Goal: Task Accomplishment & Management: Use online tool/utility

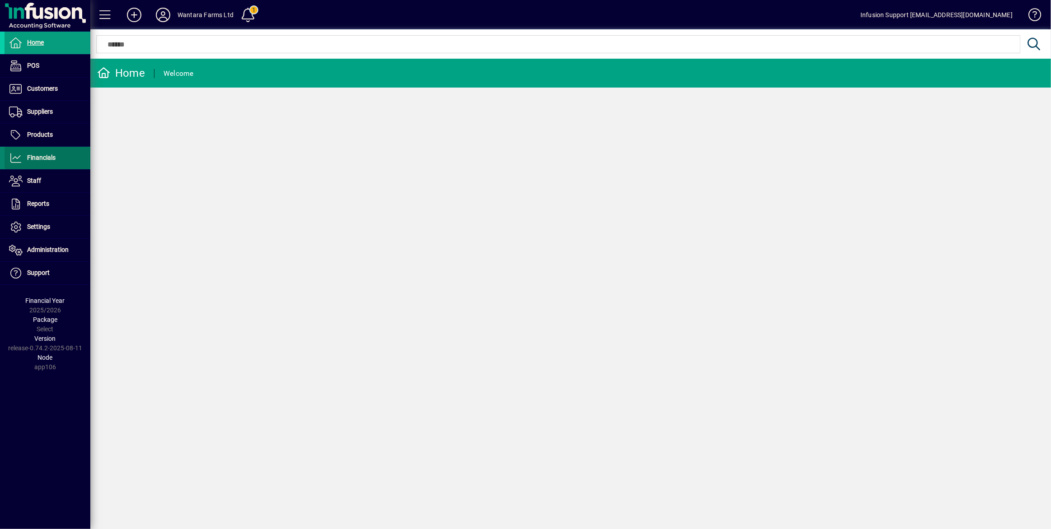
click at [47, 161] on span "Financials" at bounding box center [30, 158] width 51 height 11
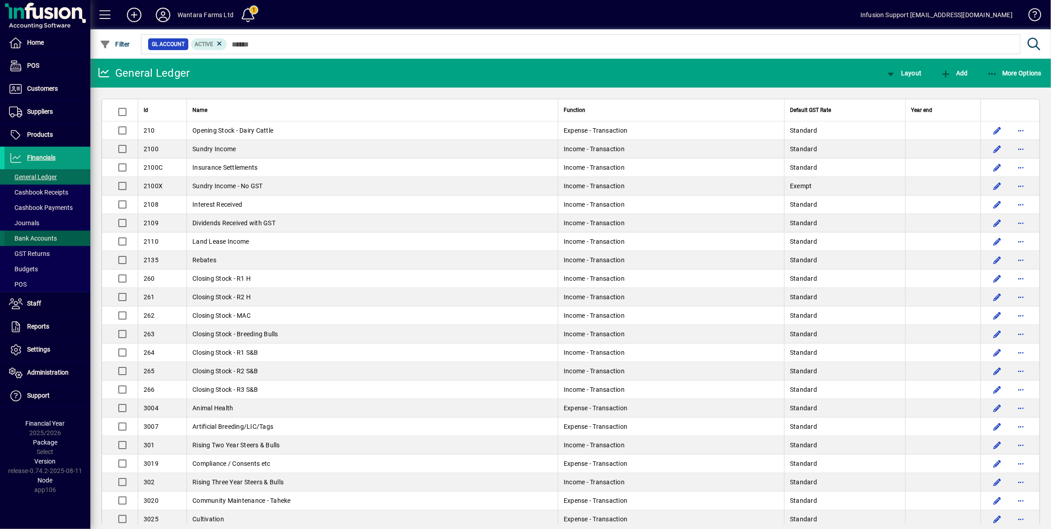
click at [42, 236] on span "Bank Accounts" at bounding box center [33, 238] width 48 height 7
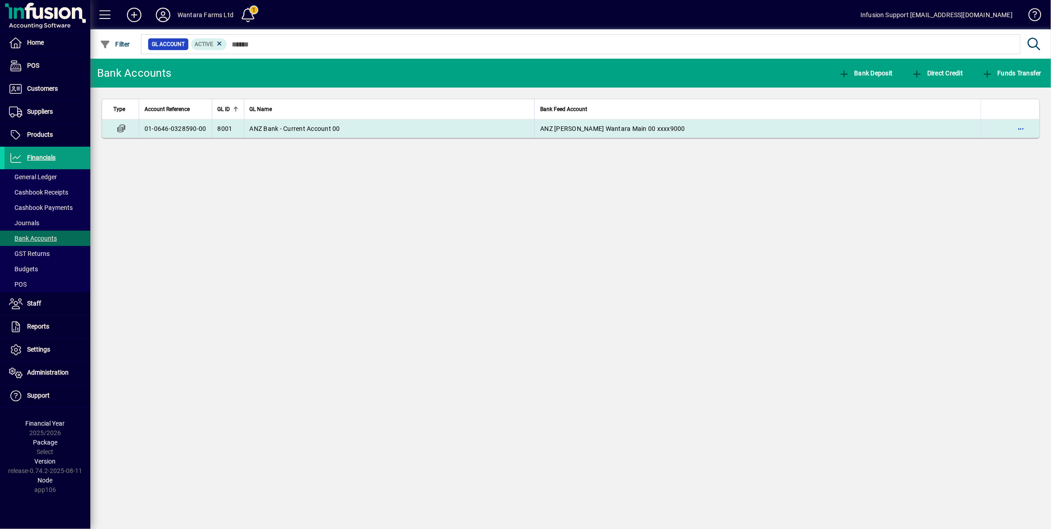
click at [287, 131] on span "ANZ Bank - Current Account 00" at bounding box center [295, 128] width 90 height 7
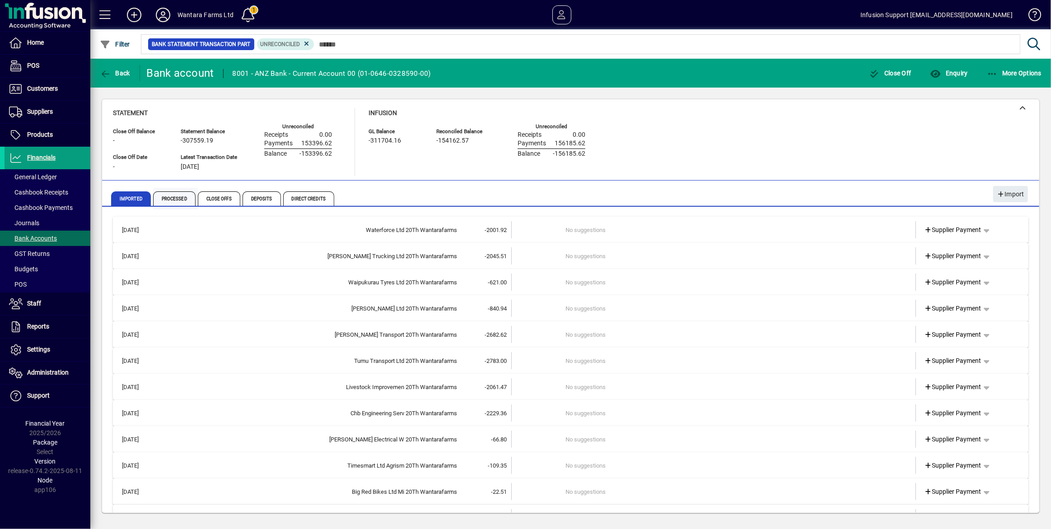
click at [185, 198] on span "Processed" at bounding box center [174, 198] width 42 height 14
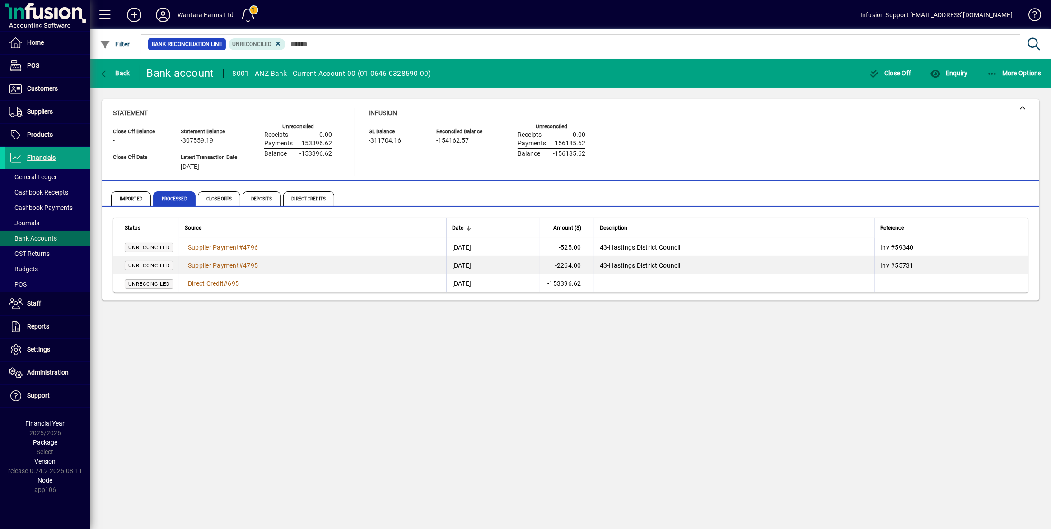
click at [591, 284] on td "-153396.62" at bounding box center [567, 284] width 54 height 18
click at [210, 284] on span "Direct Credit" at bounding box center [206, 283] width 36 height 7
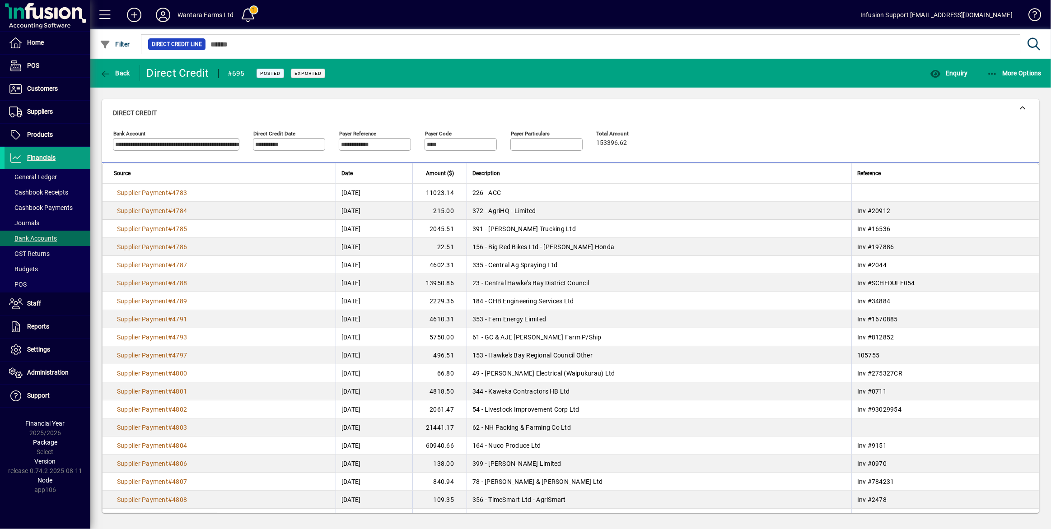
scroll to position [104, 0]
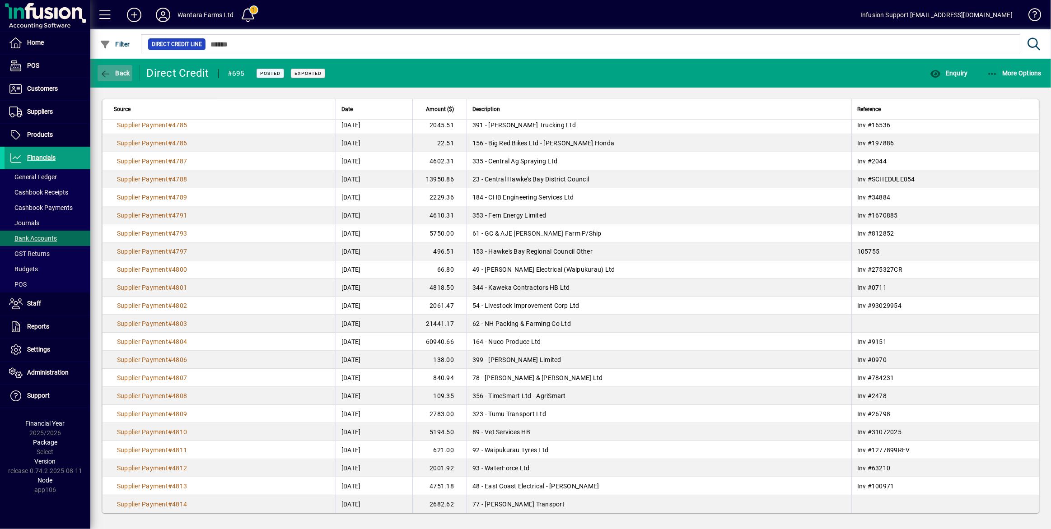
click at [116, 74] on span "Back" at bounding box center [115, 73] width 30 height 7
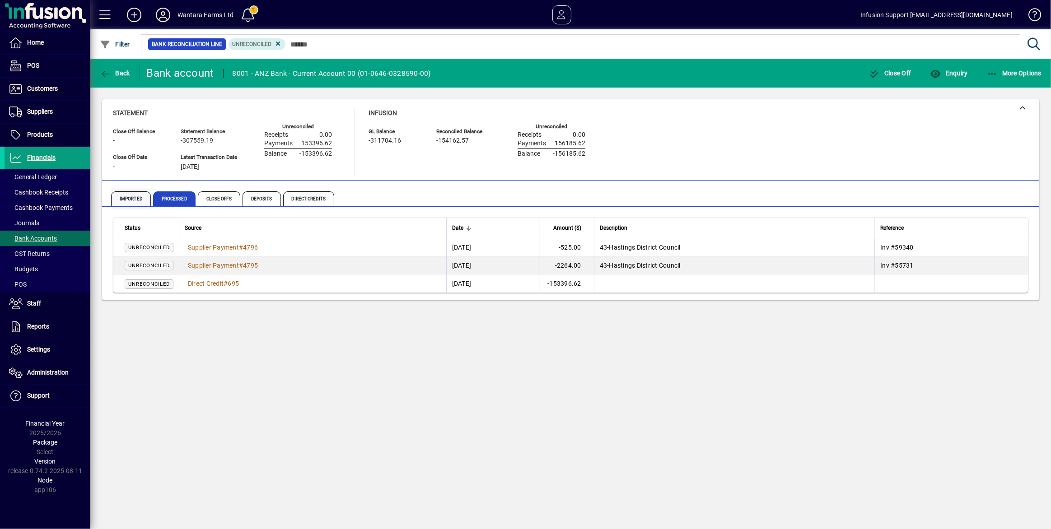
click at [130, 200] on span "Imported" at bounding box center [131, 198] width 40 height 14
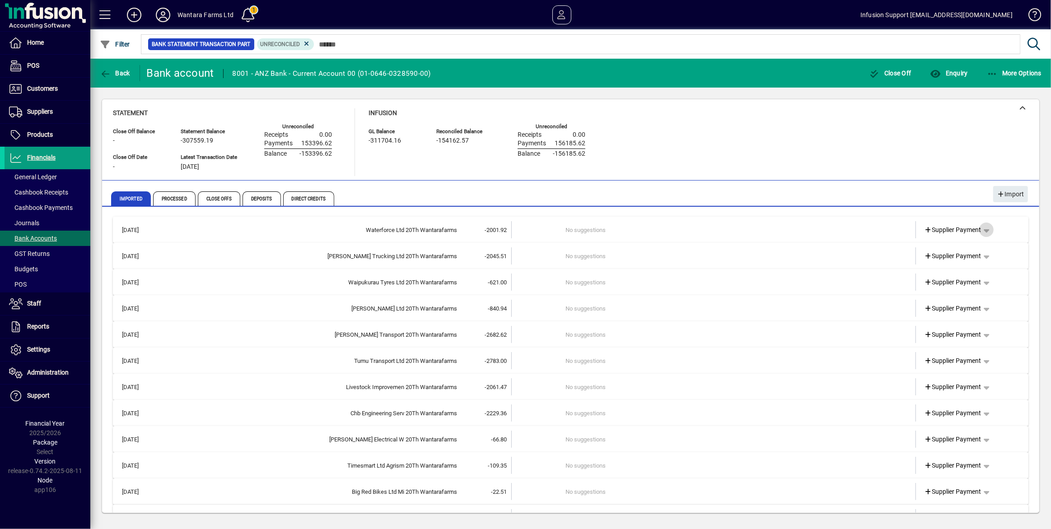
click at [981, 233] on span "button" at bounding box center [986, 230] width 22 height 22
click at [981, 233] on div at bounding box center [525, 264] width 1051 height 529
click at [174, 197] on span "Processed" at bounding box center [174, 198] width 42 height 14
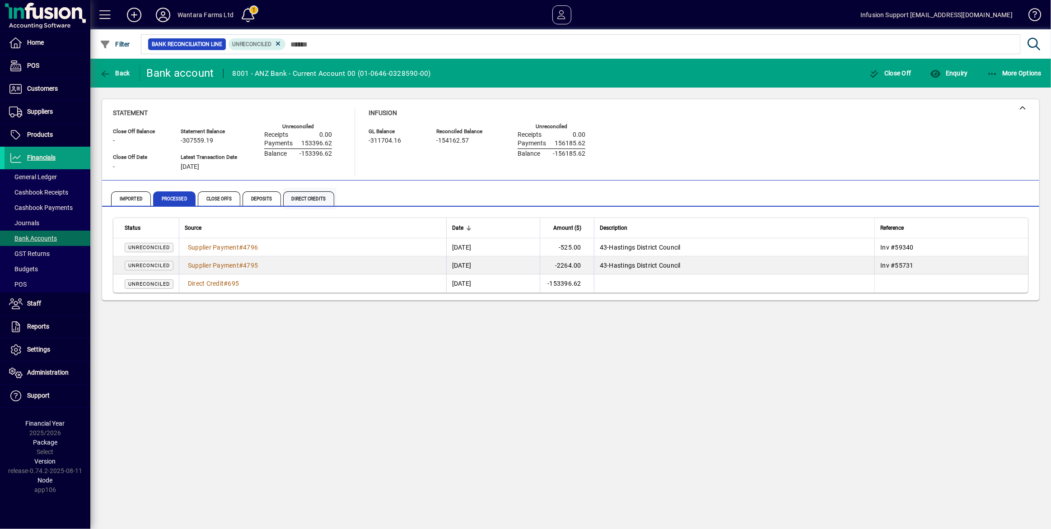
click at [313, 197] on span "Direct Credits" at bounding box center [308, 198] width 51 height 14
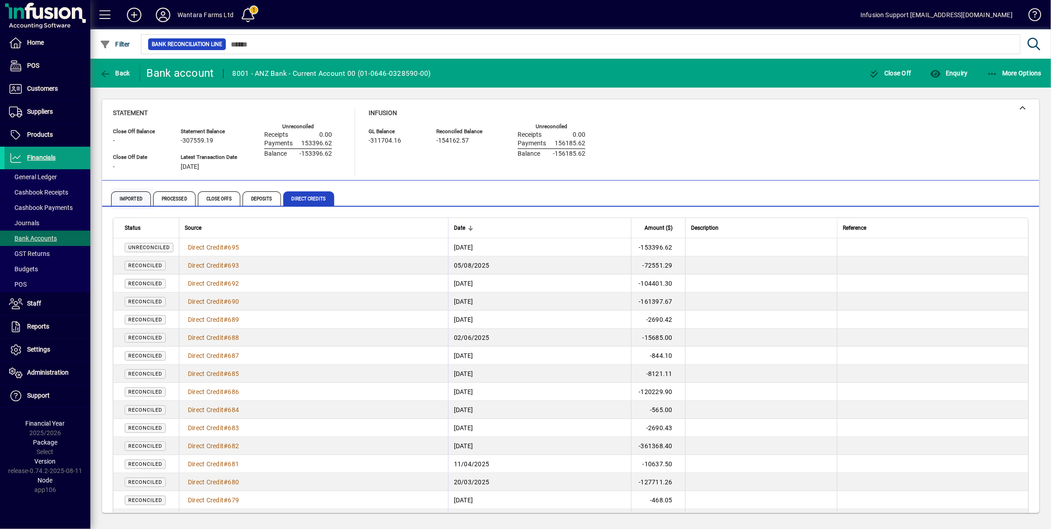
click at [131, 200] on span "Imported" at bounding box center [131, 198] width 40 height 14
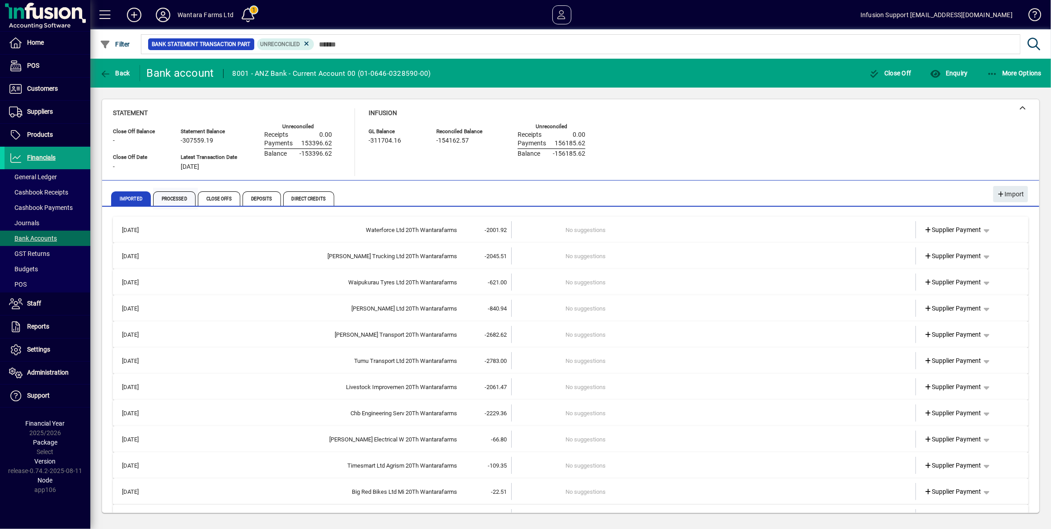
click at [172, 195] on span "Processed" at bounding box center [174, 198] width 42 height 14
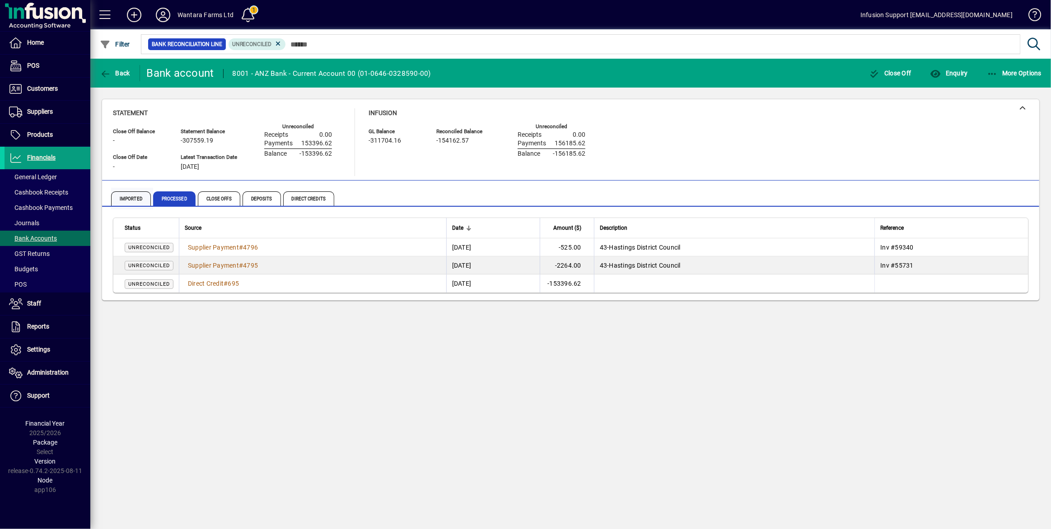
click at [122, 195] on span "Imported" at bounding box center [131, 198] width 40 height 14
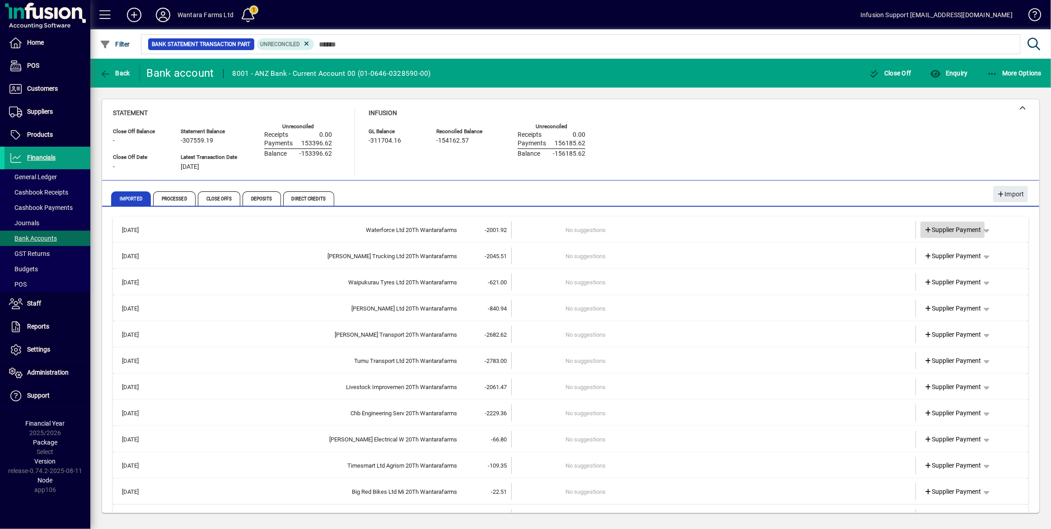
click at [924, 233] on icon at bounding box center [928, 230] width 8 height 6
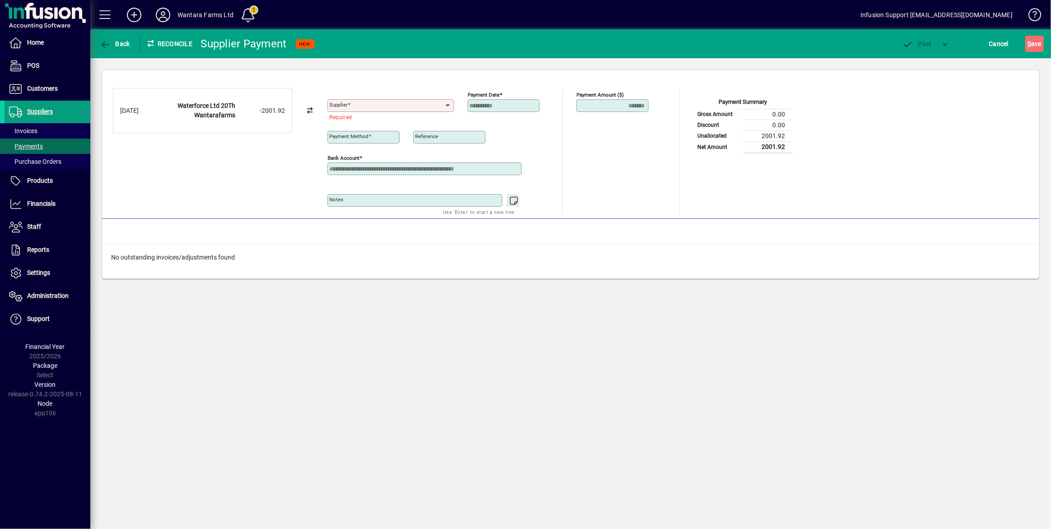
click at [449, 104] on icon at bounding box center [447, 105] width 7 height 7
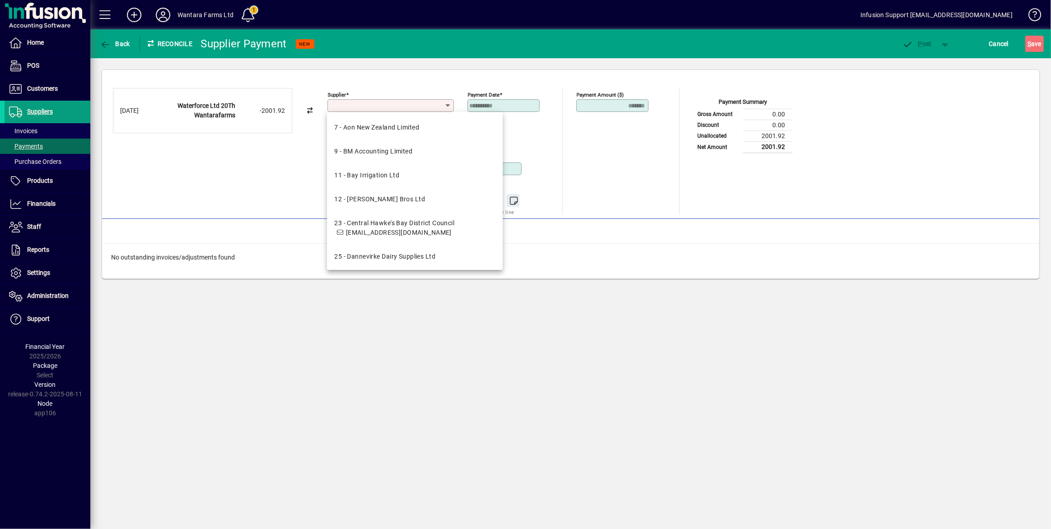
click at [590, 140] on div "Unallocated Funds ($) 0.00 Allocate ($)" at bounding box center [623, 156] width 94 height 60
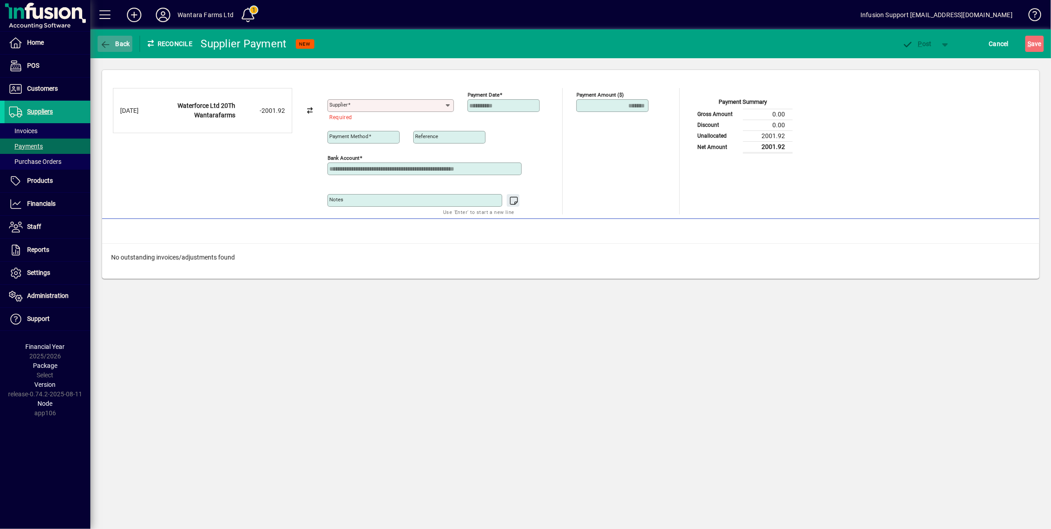
click at [122, 50] on span "button" at bounding box center [115, 44] width 35 height 22
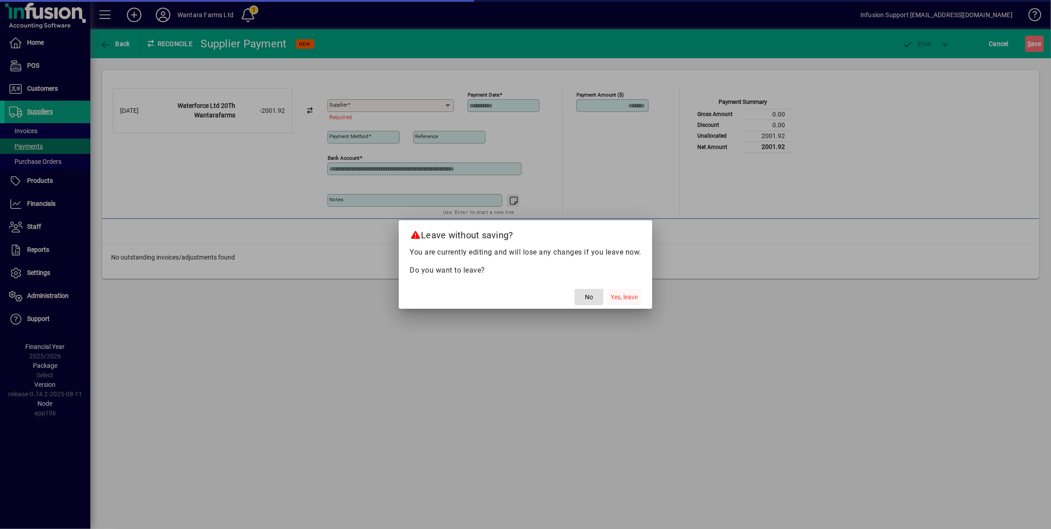
click at [624, 297] on span "Yes, leave" at bounding box center [623, 297] width 27 height 9
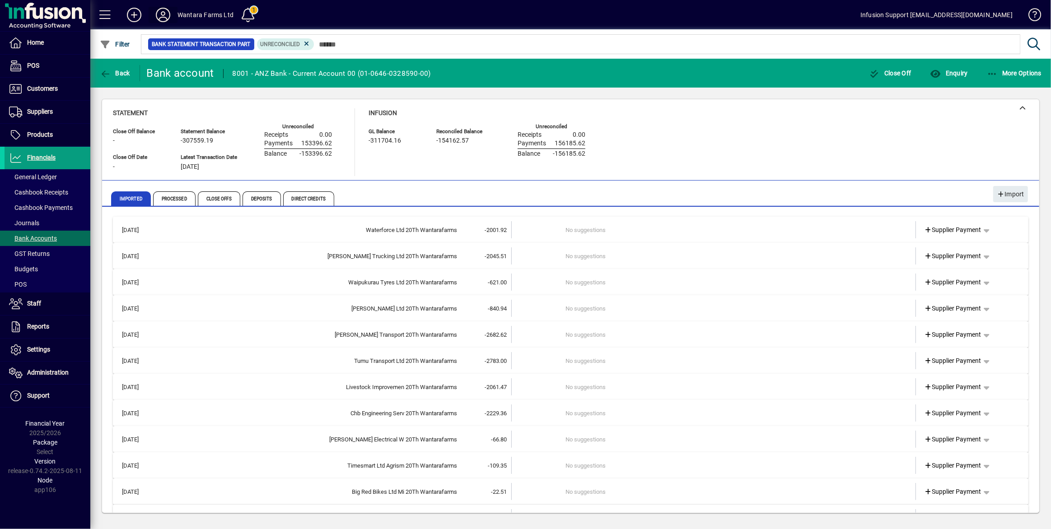
click at [167, 11] on icon at bounding box center [163, 15] width 18 height 14
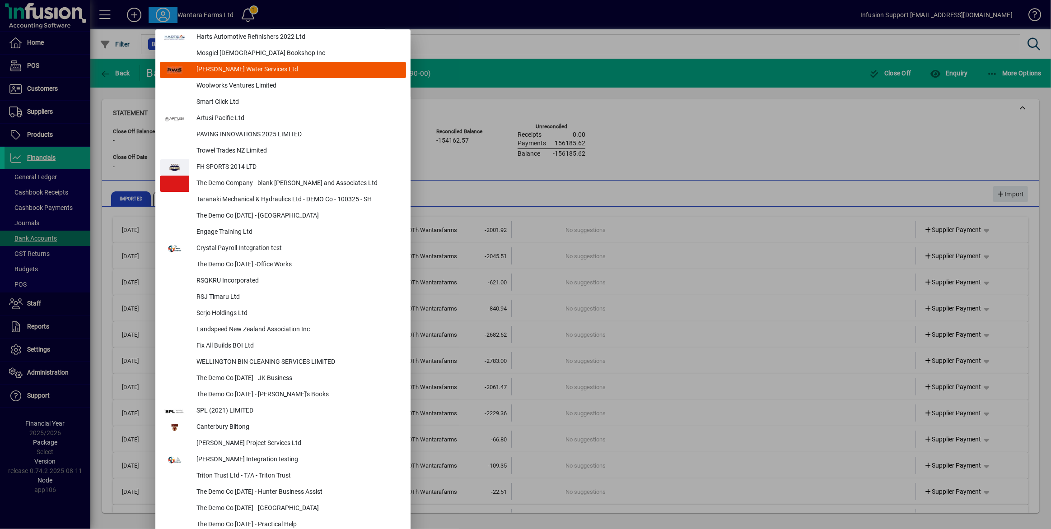
scroll to position [3642, 0]
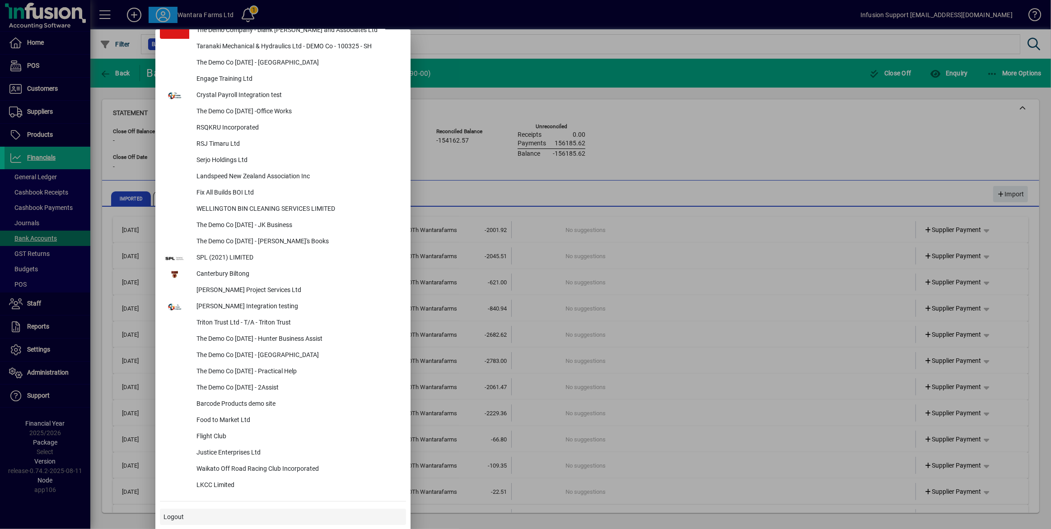
click at [161, 520] on span at bounding box center [283, 517] width 246 height 22
